Goal: Use online tool/utility: Utilize a website feature to perform a specific function

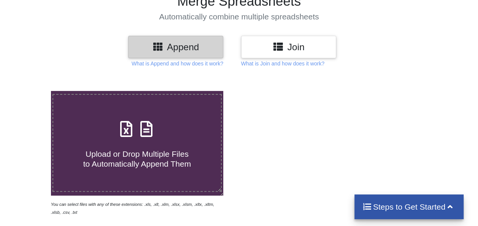
scroll to position [62, 0]
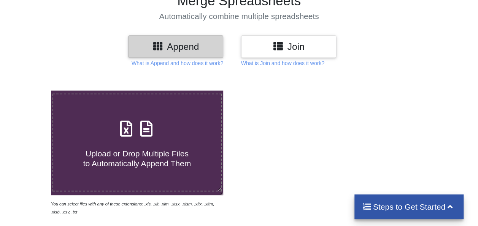
click at [160, 142] on h4 "Upload or Drop Multiple Files to Automatically Append Them" at bounding box center [137, 153] width 168 height 29
click at [31, 90] on input "Upload or Drop Multiple Files to Automatically Append Them" at bounding box center [31, 90] width 0 height 0
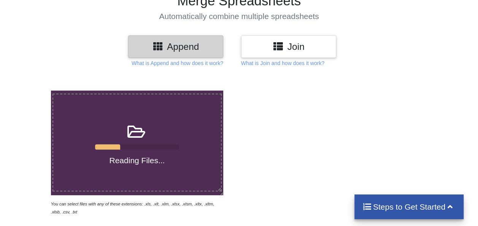
click at [136, 136] on icon at bounding box center [136, 128] width 19 height 16
click at [31, 90] on input "Reading Files..." at bounding box center [31, 90] width 0 height 0
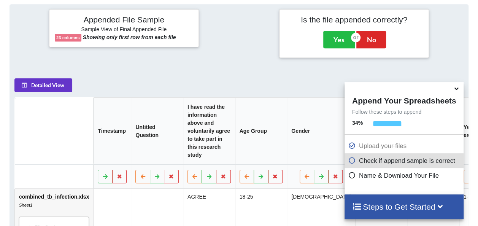
scroll to position [301, 0]
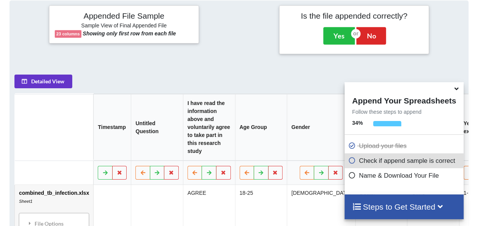
type input "C:\fakepath\Knowledge and attitudes of healthcare workers toward infection cont…"
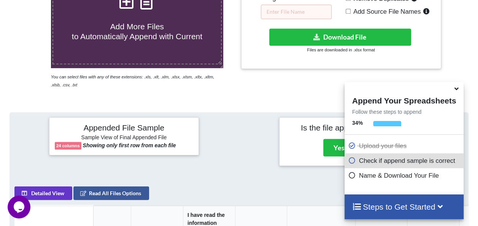
scroll to position [189, 0]
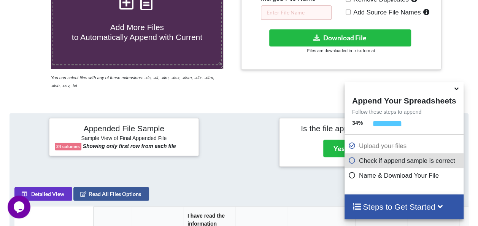
click at [457, 90] on icon at bounding box center [456, 87] width 8 height 7
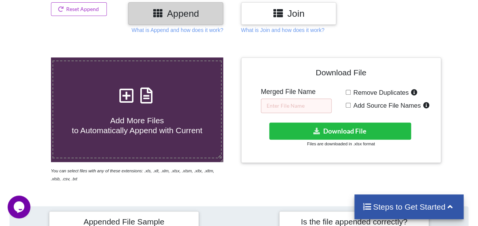
scroll to position [95, 0]
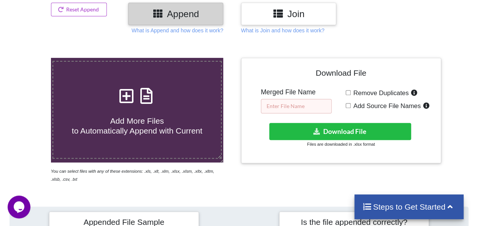
click at [270, 107] on input "text" at bounding box center [296, 106] width 71 height 14
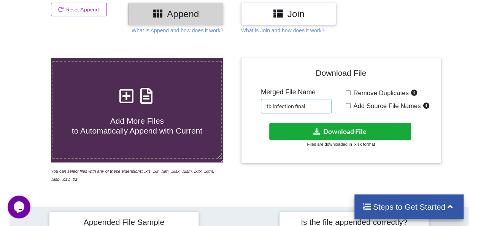
type input "tb infection final"
click at [273, 125] on button "Download File" at bounding box center [339, 131] width 141 height 17
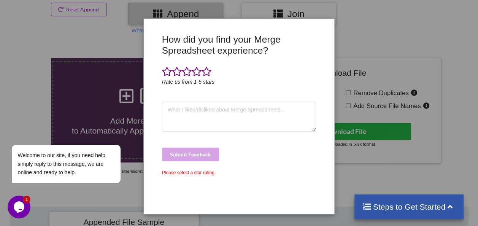
scroll to position [0, 0]
click at [205, 76] on span at bounding box center [206, 72] width 10 height 11
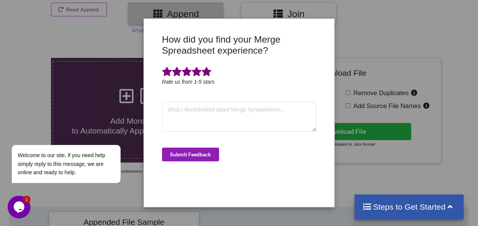
click at [198, 153] on button "Submit Feedback" at bounding box center [190, 154] width 57 height 14
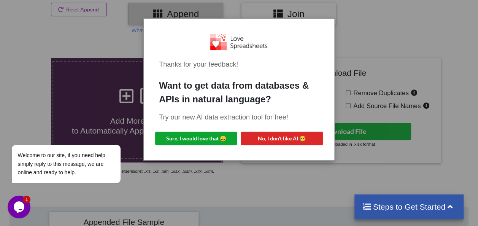
click at [203, 135] on button "Sure, I would love that 😀" at bounding box center [196, 139] width 82 height 14
click at [294, 221] on div "Thanks for your feedback! Want to get data from databases & APIs in natural lan…" at bounding box center [239, 113] width 478 height 226
click at [230, 208] on div "Thanks for your feedback! Want to get data from databases & APIs in natural lan…" at bounding box center [239, 113] width 478 height 226
click at [122, 104] on div "Welcome to our site, if you need help simply reply to this message, we are onli…" at bounding box center [76, 133] width 137 height 116
click at [17, 133] on icon "Chat attention grabber" at bounding box center [16, 133] width 7 height 7
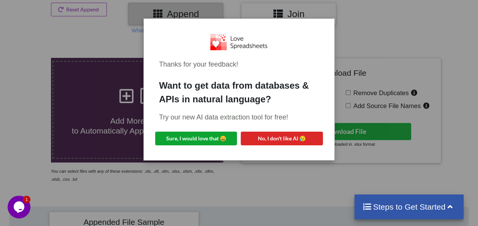
click at [223, 144] on button "Sure, I would love that 😀" at bounding box center [196, 139] width 82 height 14
click at [261, 187] on div "Thanks for your feedback! Want to get data from databases & APIs in natural lan…" at bounding box center [239, 113] width 478 height 226
click at [452, 36] on div "Thanks for your feedback! Want to get data from databases & APIs in natural lan…" at bounding box center [239, 113] width 478 height 226
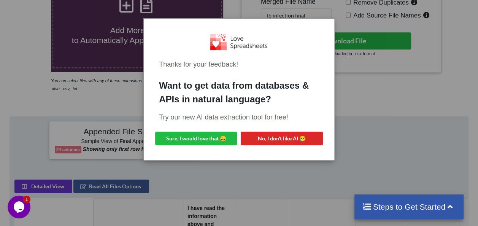
scroll to position [95, 0]
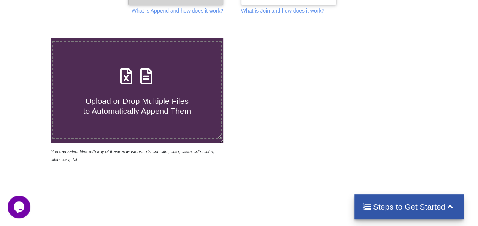
scroll to position [116, 0]
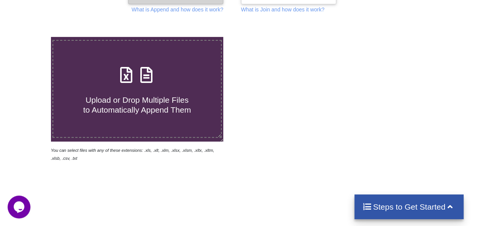
click at [155, 95] on span "Upload or Drop Multiple Files to Automatically Append Them" at bounding box center [137, 104] width 108 height 18
click at [31, 37] on input "Upload or Drop Multiple Files to Automatically Append Them" at bounding box center [31, 37] width 0 height 0
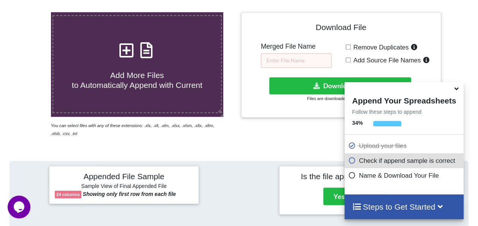
scroll to position [141, 0]
click at [142, 54] on icon at bounding box center [146, 46] width 19 height 16
click at [31, 12] on input "Add More Files to Automatically Append with Current" at bounding box center [31, 12] width 0 height 0
type input "C:\fakepath\tb infection final.xlsx"
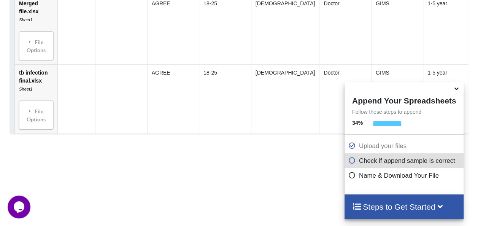
scroll to position [568, 0]
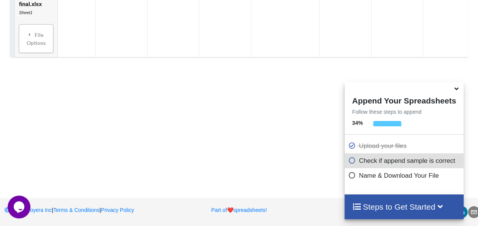
click at [457, 90] on icon at bounding box center [456, 87] width 8 height 7
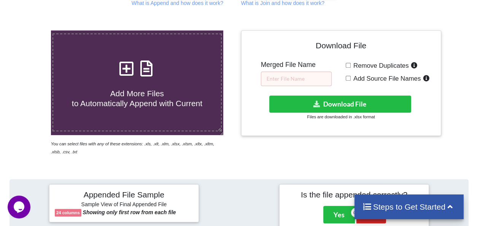
scroll to position [123, 0]
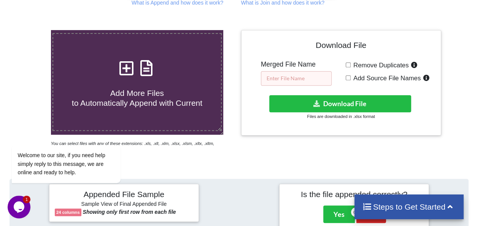
click at [291, 79] on input "text" at bounding box center [296, 78] width 71 height 14
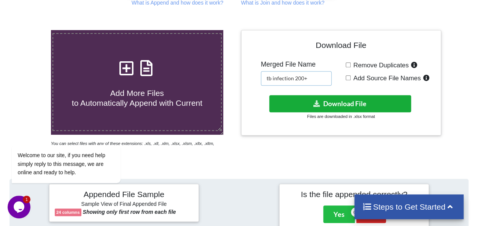
type input "tb infection 200+"
click at [299, 98] on button "Download File" at bounding box center [339, 103] width 141 height 17
